Goal: Transaction & Acquisition: Purchase product/service

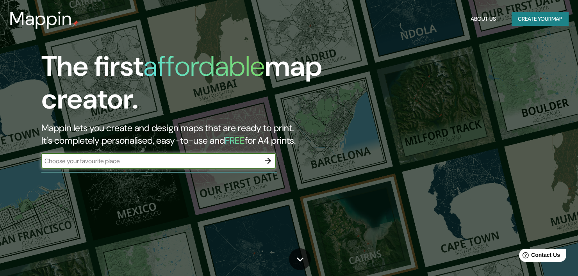
click at [530, 20] on button "Create your map" at bounding box center [539, 19] width 57 height 14
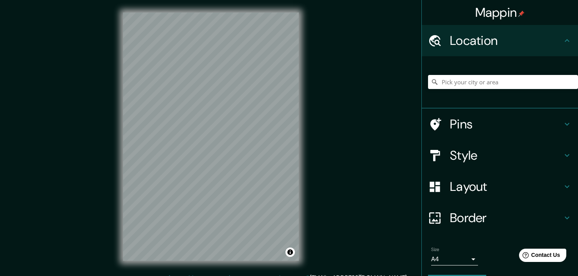
scroll to position [10, 0]
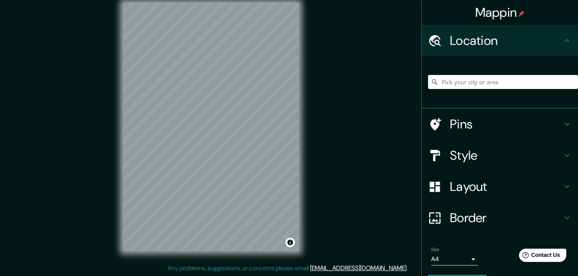
click at [282, 256] on div "© Mapbox © OpenStreetMap Improve this map" at bounding box center [210, 126] width 201 height 273
click at [479, 81] on input "Pick your city or area" at bounding box center [503, 82] width 150 height 14
type input "[GEOGRAPHIC_DATA], [GEOGRAPHIC_DATA] 8380000, [GEOGRAPHIC_DATA]"
click at [306, 111] on div "© Mapbox © OpenStreetMap Improve this map" at bounding box center [210, 126] width 201 height 273
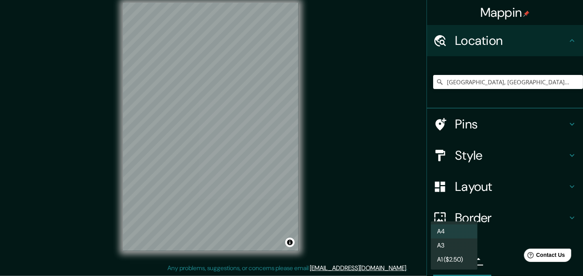
click at [468, 262] on body "Mappin Location [GEOGRAPHIC_DATA], [GEOGRAPHIC_DATA] 8380000, [GEOGRAPHIC_DATA]…" at bounding box center [291, 128] width 583 height 276
click at [462, 249] on li "A3" at bounding box center [454, 245] width 47 height 14
type input "a4"
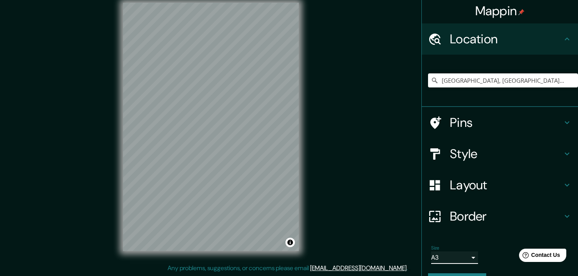
scroll to position [0, 0]
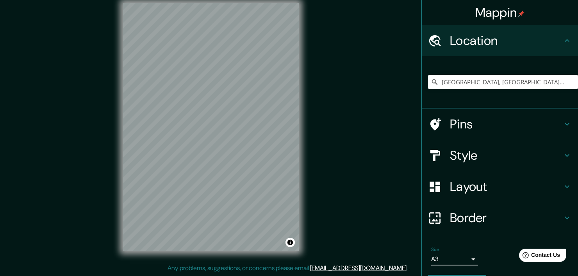
click at [452, 121] on h4 "Pins" at bounding box center [506, 124] width 112 height 16
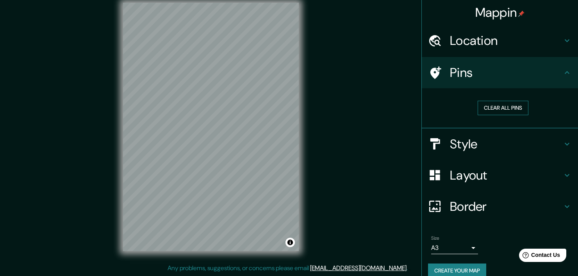
click at [496, 108] on button "Clear all pins" at bounding box center [502, 108] width 51 height 14
click at [494, 107] on button "Clear all pins" at bounding box center [502, 108] width 51 height 14
click at [484, 106] on button "Clear all pins" at bounding box center [502, 108] width 51 height 14
click at [470, 139] on h4 "Style" at bounding box center [506, 144] width 112 height 16
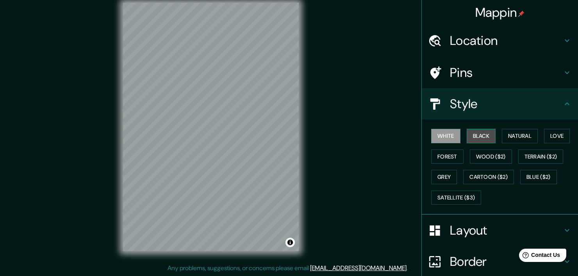
click at [471, 137] on button "Black" at bounding box center [480, 136] width 29 height 14
click at [503, 134] on button "Natural" at bounding box center [520, 136] width 36 height 14
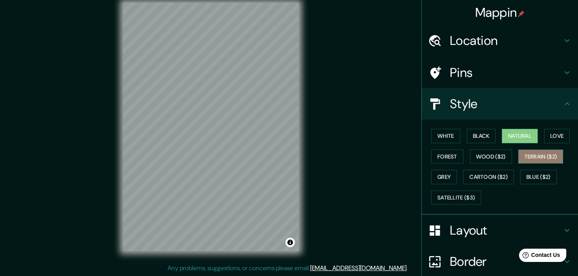
click at [534, 154] on button "Terrain ($2)" at bounding box center [540, 157] width 45 height 14
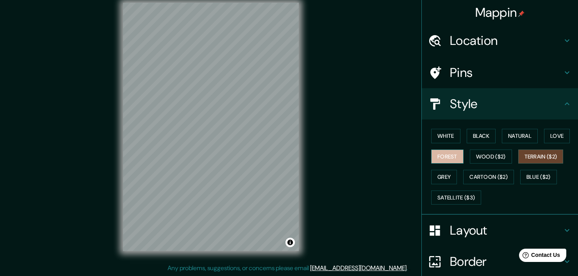
click at [445, 157] on button "Forest" at bounding box center [447, 157] width 32 height 14
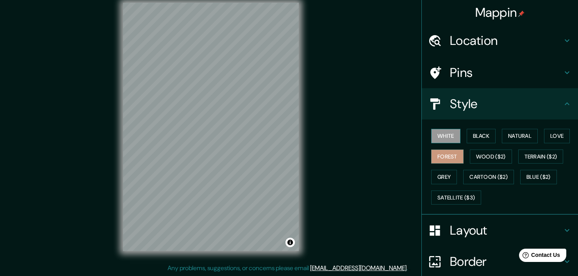
click at [442, 140] on button "White" at bounding box center [445, 136] width 29 height 14
click at [475, 137] on button "Black" at bounding box center [480, 136] width 29 height 14
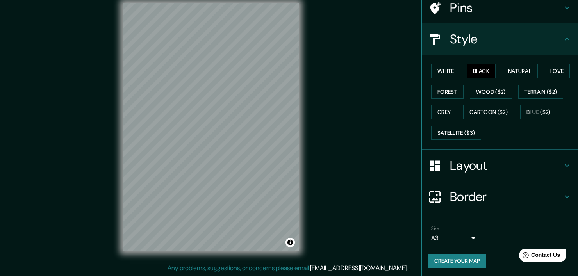
click at [486, 172] on div "Layout" at bounding box center [500, 165] width 156 height 31
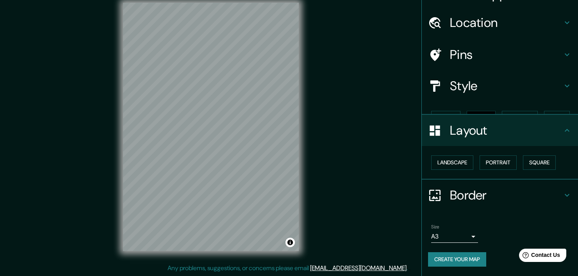
scroll to position [4, 0]
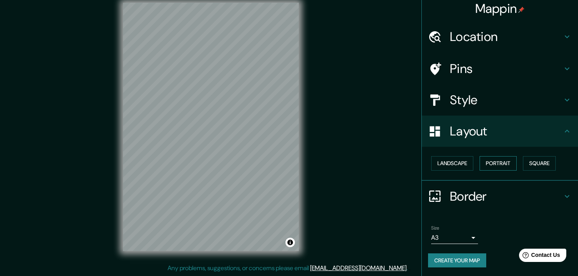
click at [493, 164] on button "Portrait" at bounding box center [497, 163] width 37 height 14
click at [537, 165] on button "Square" at bounding box center [539, 163] width 33 height 14
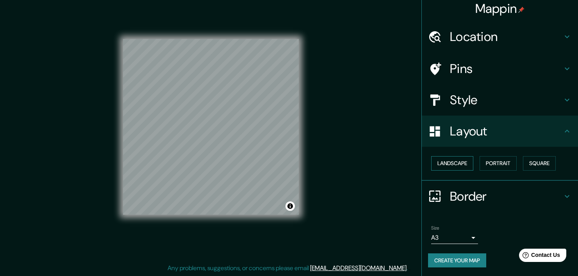
click at [451, 165] on button "Landscape" at bounding box center [452, 163] width 42 height 14
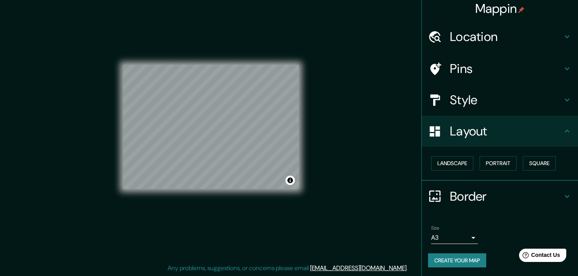
click at [461, 75] on h4 "Pins" at bounding box center [506, 69] width 112 height 16
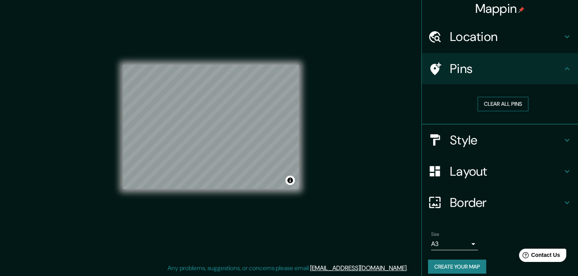
click at [491, 105] on button "Clear all pins" at bounding box center [502, 104] width 51 height 14
click at [253, 128] on div at bounding box center [253, 128] width 6 height 6
click at [453, 267] on button "Create your map" at bounding box center [457, 267] width 58 height 14
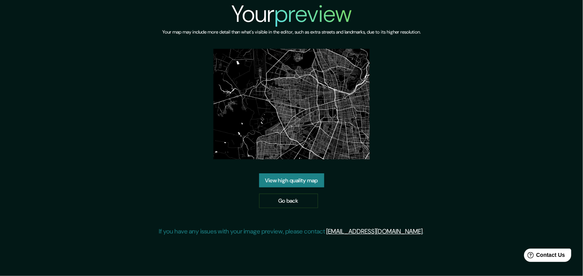
click at [305, 173] on link "View high quality map" at bounding box center [291, 180] width 65 height 14
click at [296, 78] on div "Your preview Your map may include more detail than what's visible in the editor…" at bounding box center [291, 121] width 265 height 242
drag, startPoint x: 295, startPoint y: 204, endPoint x: 333, endPoint y: 206, distance: 38.3
click at [295, 204] on link "Go back" at bounding box center [288, 201] width 59 height 14
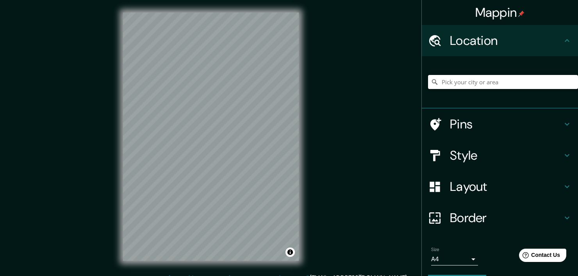
click at [471, 84] on input "Pick your city or area" at bounding box center [503, 82] width 150 height 14
type input "[GEOGRAPHIC_DATA], [GEOGRAPHIC_DATA] 8380000, [GEOGRAPHIC_DATA]"
click at [460, 261] on body "Mappin Location Avenida Central, Independencia, Región Metropolitana de Santiag…" at bounding box center [289, 138] width 578 height 276
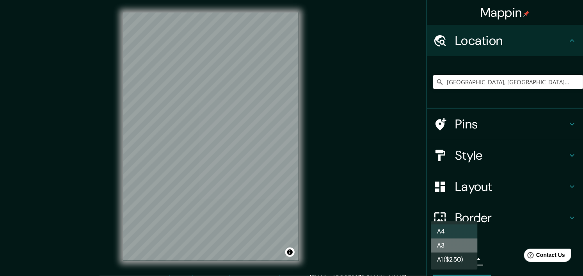
click at [455, 247] on li "A3" at bounding box center [454, 245] width 47 height 14
type input "a4"
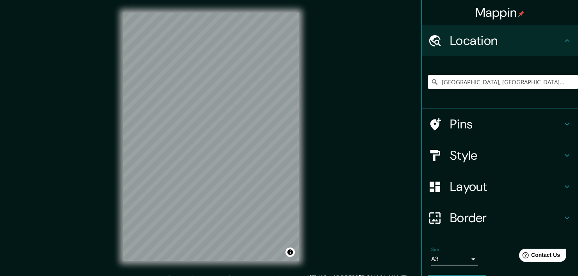
click at [467, 189] on h4 "Layout" at bounding box center [506, 187] width 112 height 16
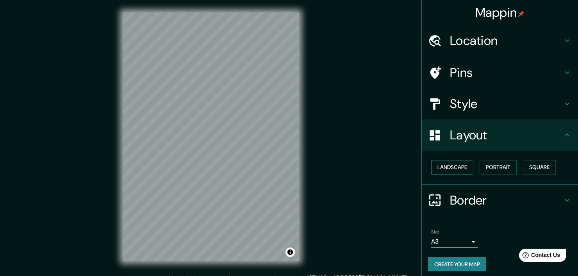
click at [456, 169] on button "Landscape" at bounding box center [452, 167] width 42 height 14
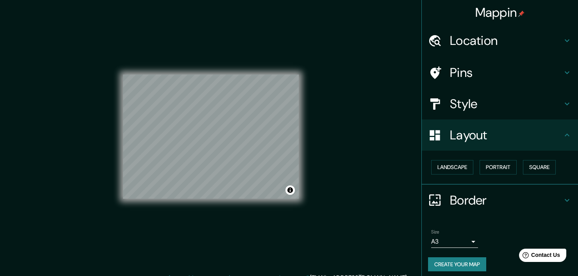
click at [479, 43] on h4 "Location" at bounding box center [506, 41] width 112 height 16
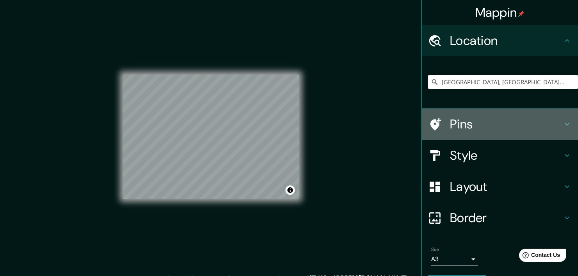
click at [465, 118] on h4 "Pins" at bounding box center [506, 124] width 112 height 16
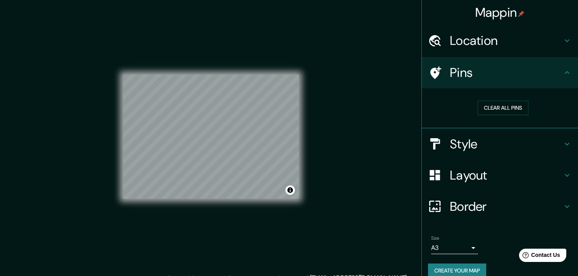
click at [462, 140] on h4 "Style" at bounding box center [506, 144] width 112 height 16
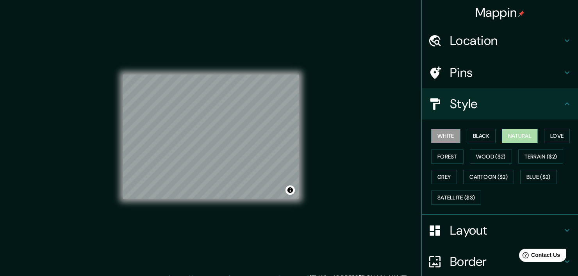
click at [502, 132] on button "Natural" at bounding box center [520, 136] width 36 height 14
click at [435, 154] on button "Forest" at bounding box center [447, 157] width 32 height 14
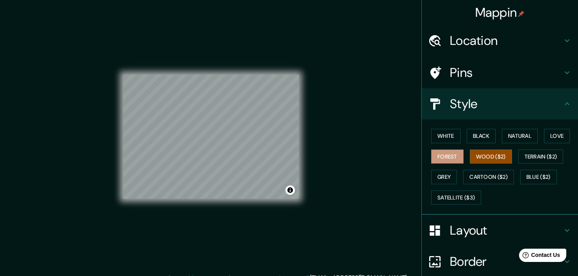
click at [480, 155] on button "Wood ($2)" at bounding box center [491, 157] width 42 height 14
click at [544, 140] on button "Love" at bounding box center [557, 136] width 26 height 14
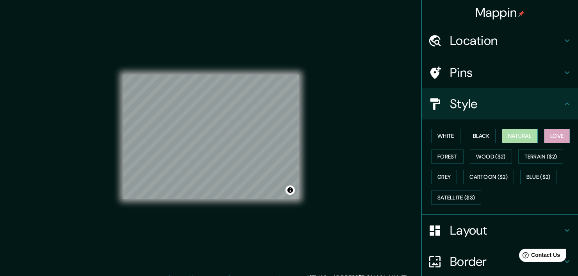
click at [521, 134] on button "Natural" at bounding box center [520, 136] width 36 height 14
click at [469, 137] on button "Black" at bounding box center [480, 136] width 29 height 14
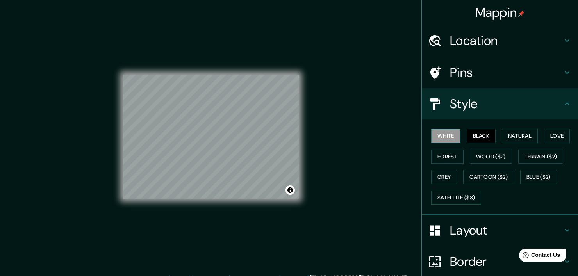
click at [449, 139] on button "White" at bounding box center [445, 136] width 29 height 14
click at [440, 159] on button "Forest" at bounding box center [447, 157] width 32 height 14
